Goal: Use online tool/utility

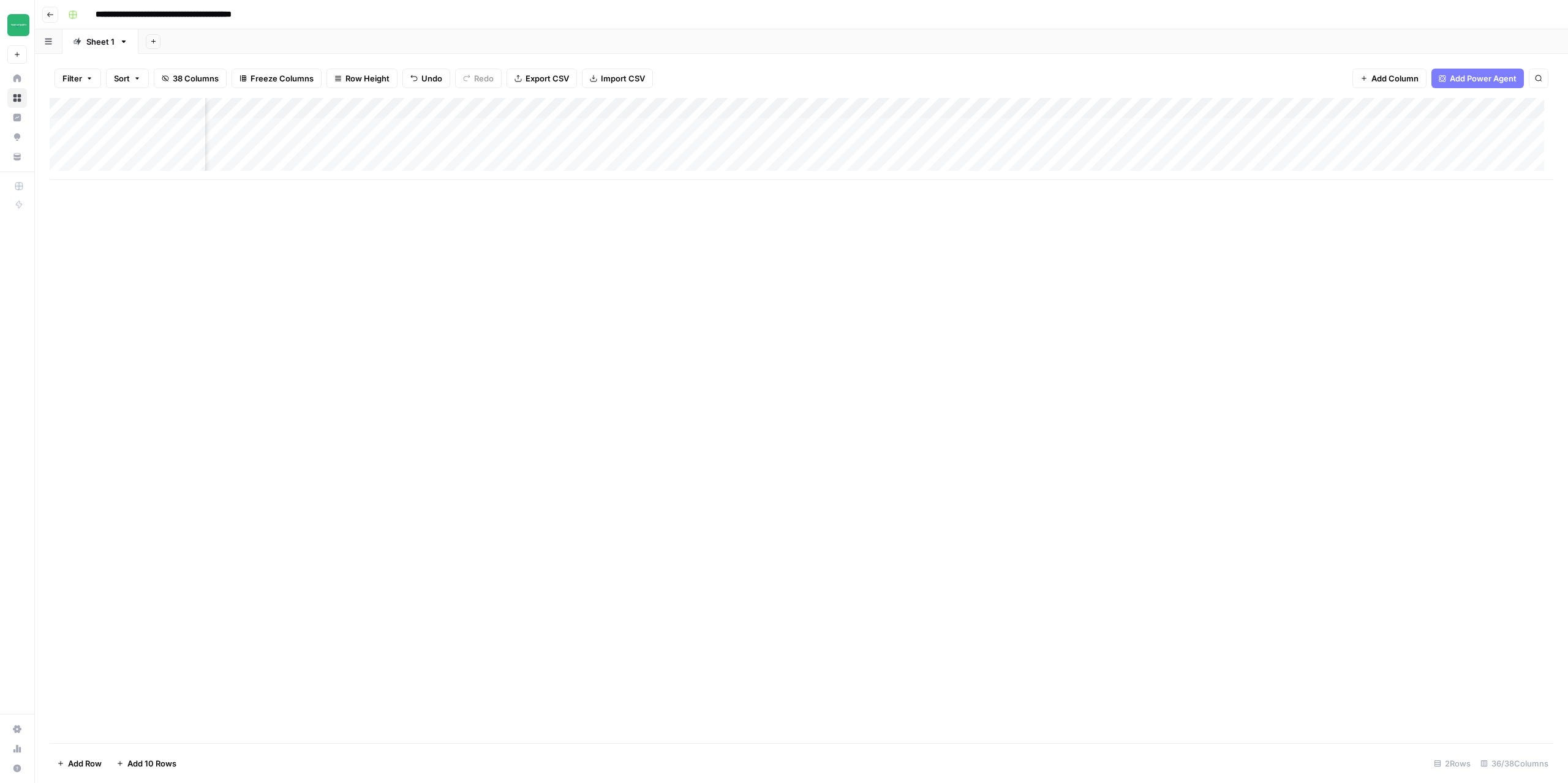
scroll to position [0, 1641]
click at [850, 126] on div "Add Column" at bounding box center [801, 139] width 1504 height 82
click at [849, 148] on div "Add Column" at bounding box center [801, 139] width 1504 height 82
click at [1089, 130] on div "Add Column" at bounding box center [801, 139] width 1504 height 82
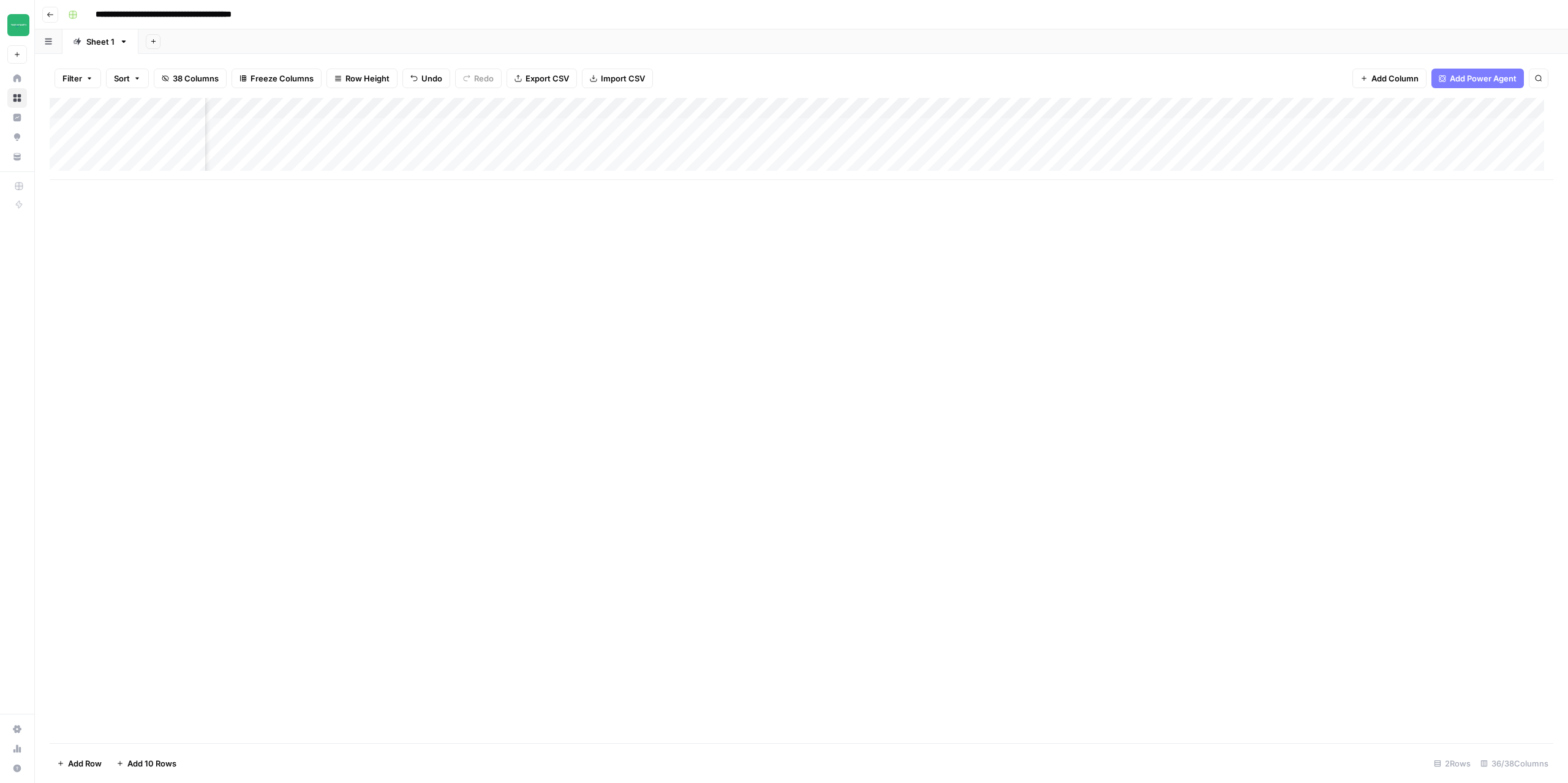
click at [1035, 109] on div "Add Column" at bounding box center [801, 139] width 1504 height 82
click at [970, 189] on span "Schedule" at bounding box center [1008, 183] width 107 height 12
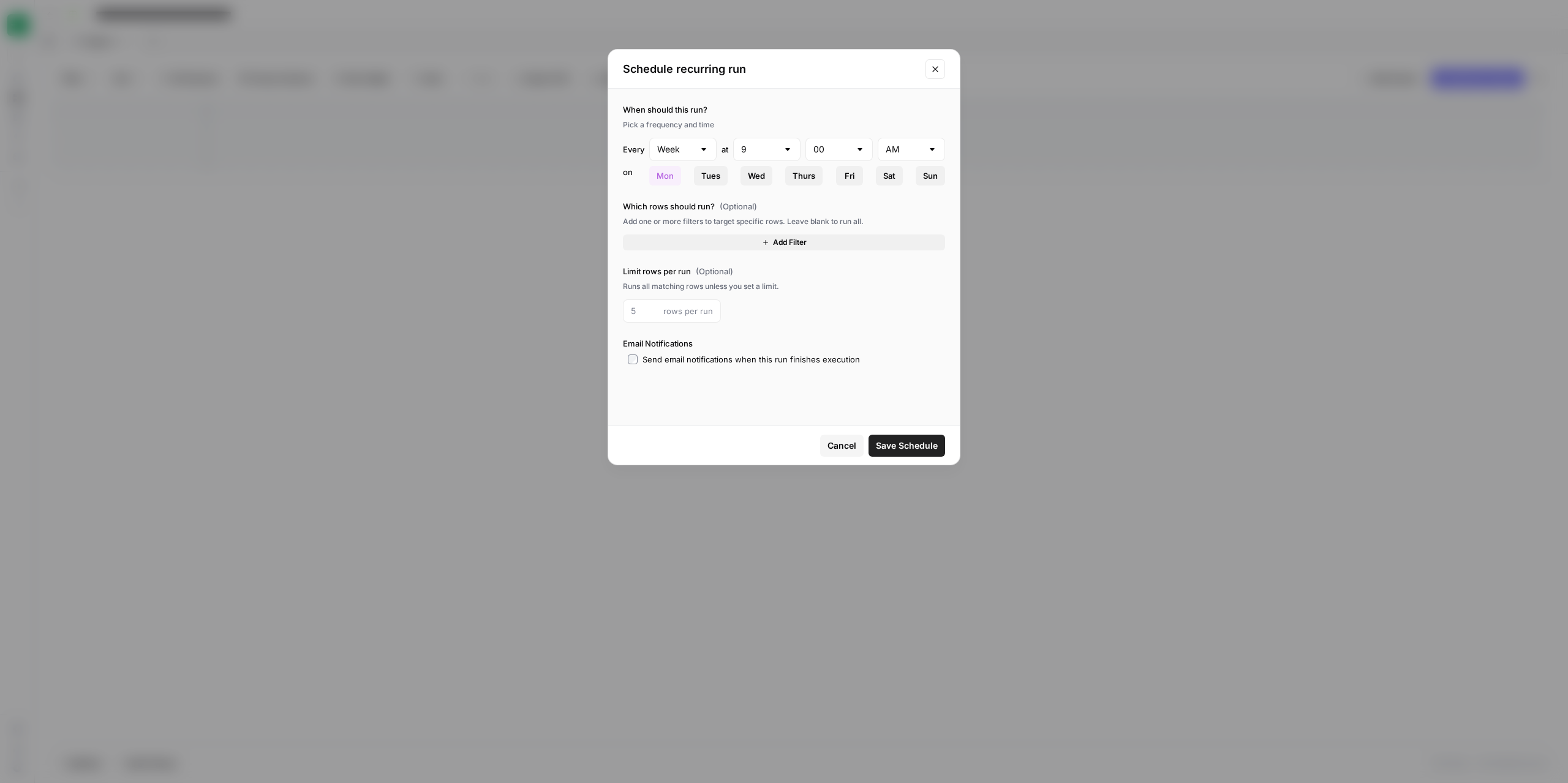
click at [938, 73] on icon "Close modal" at bounding box center [935, 69] width 10 height 10
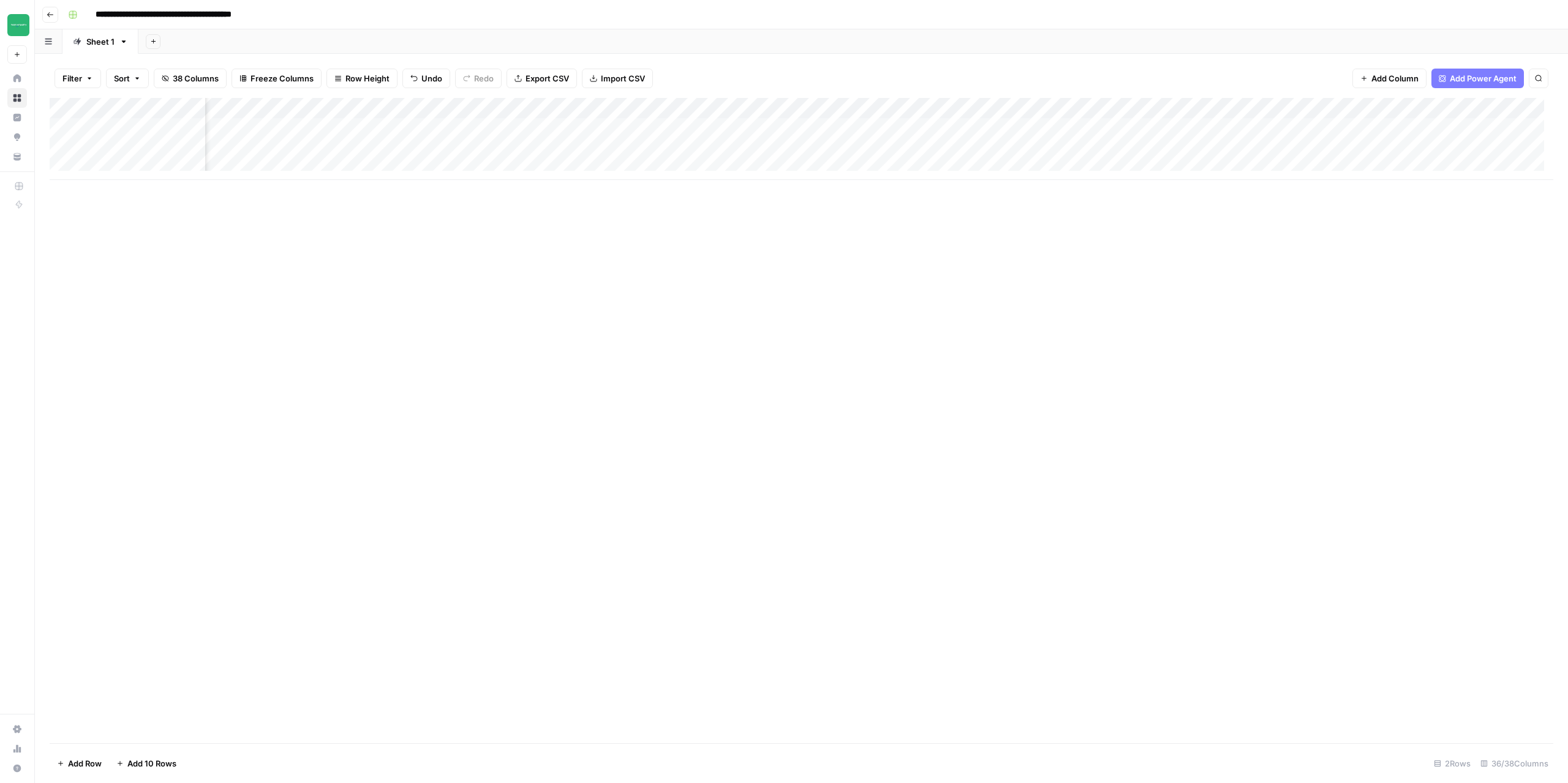
click at [885, 360] on div "Add Column" at bounding box center [801, 420] width 1504 height 645
click at [213, 389] on div "Add Column" at bounding box center [801, 420] width 1504 height 645
